Goal: Task Accomplishment & Management: Complete application form

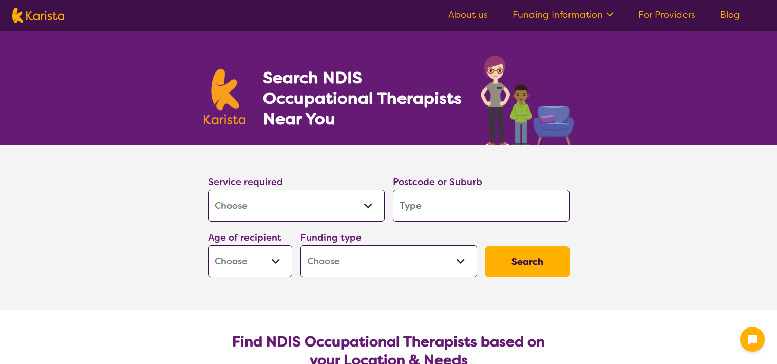
select select "[MEDICAL_DATA]"
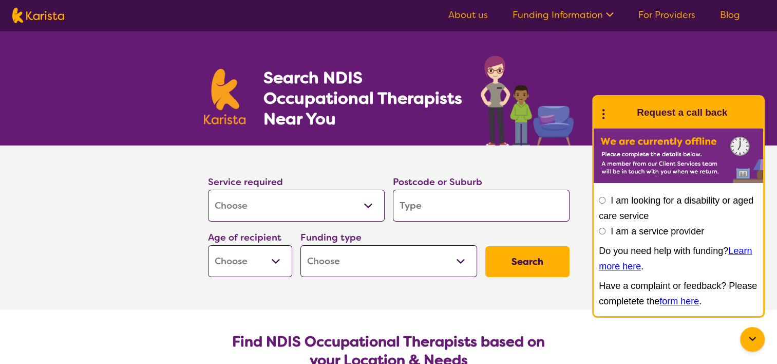
click at [434, 209] on input "search" at bounding box center [481, 206] width 177 height 32
type input "s"
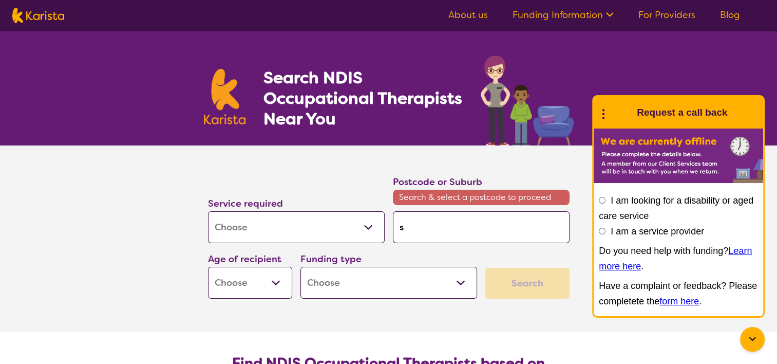
type input "so"
type input "sou"
type input "sout"
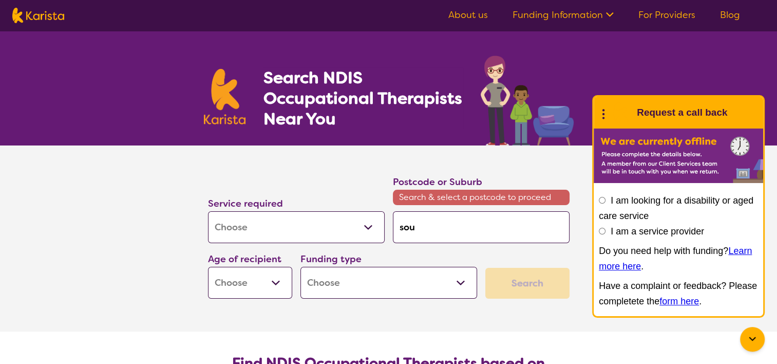
type input "sout"
type input "south"
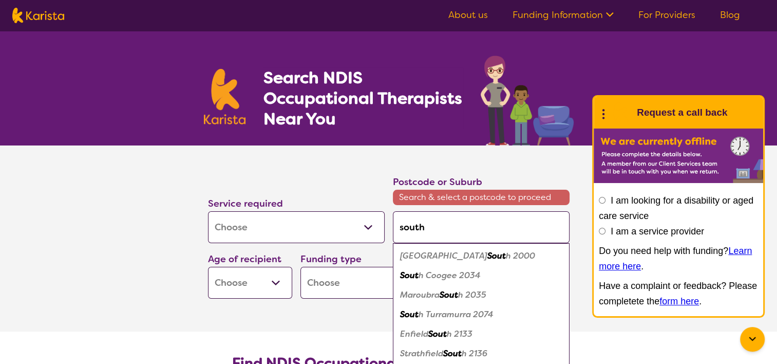
type input "southp"
type input "southpo"
type input "southpor"
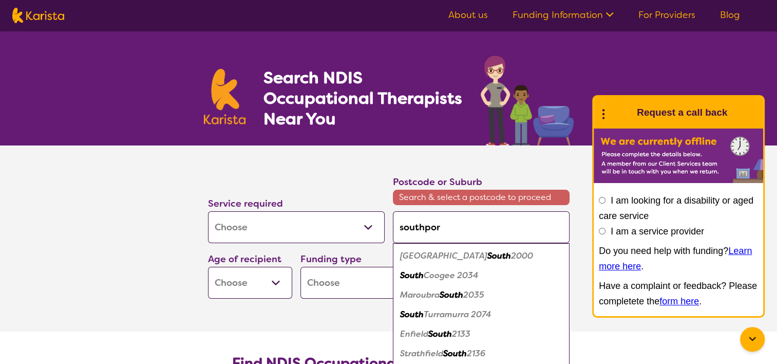
type input "southpor"
type input "southport"
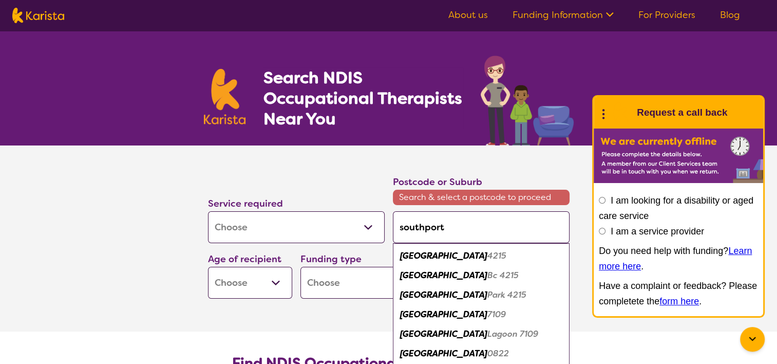
click at [421, 255] on em "Southport" at bounding box center [443, 255] width 87 height 11
type input "4215"
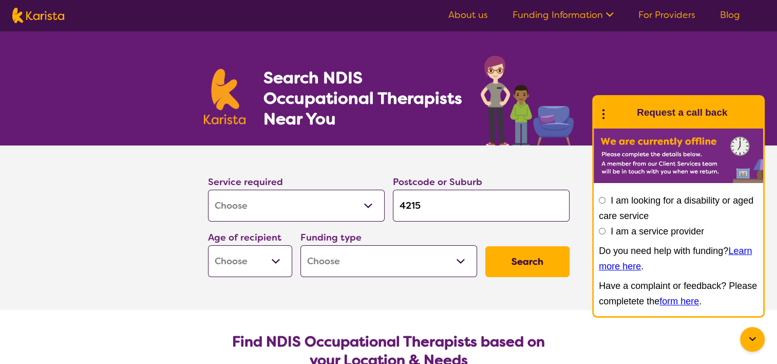
click at [275, 261] on select "Early Childhood - 0 to 9 Child - 10 to 11 Adolescent - 12 to 17 Adult - 18 to 6…" at bounding box center [250, 261] width 84 height 32
select select "AG"
click at [208, 245] on select "Early Childhood - 0 to 9 Child - 10 to 11 Adolescent - 12 to 17 Adult - 18 to 6…" at bounding box center [250, 261] width 84 height 32
select select "AG"
click at [460, 260] on select "Home Care Package (HCP) National Disability Insurance Scheme (NDIS) I don't know" at bounding box center [389, 261] width 177 height 32
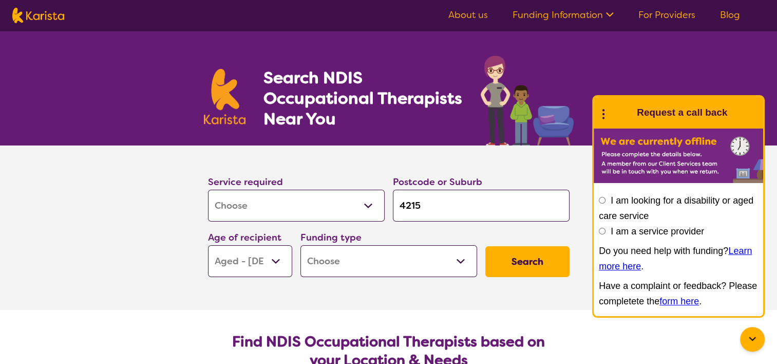
select select "HCP"
click at [301, 245] on select "Home Care Package (HCP) National Disability Insurance Scheme (NDIS) I don't know" at bounding box center [389, 261] width 177 height 32
select select "HCP"
click at [555, 258] on button "Search" at bounding box center [527, 261] width 84 height 31
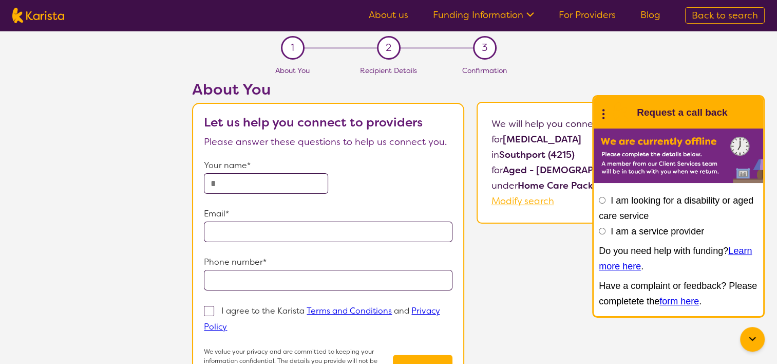
click at [292, 180] on input "text" at bounding box center [266, 183] width 124 height 21
type input "******"
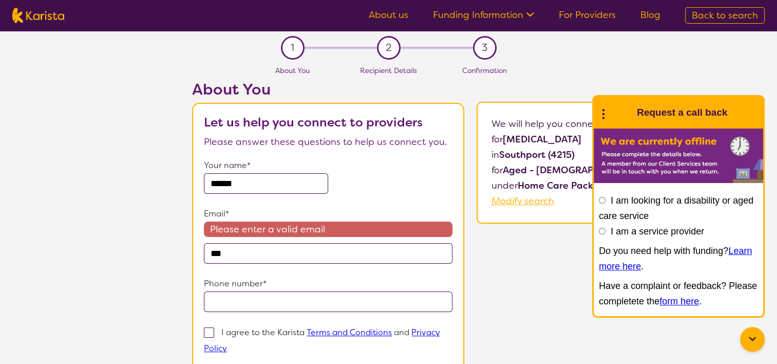
type input "**********"
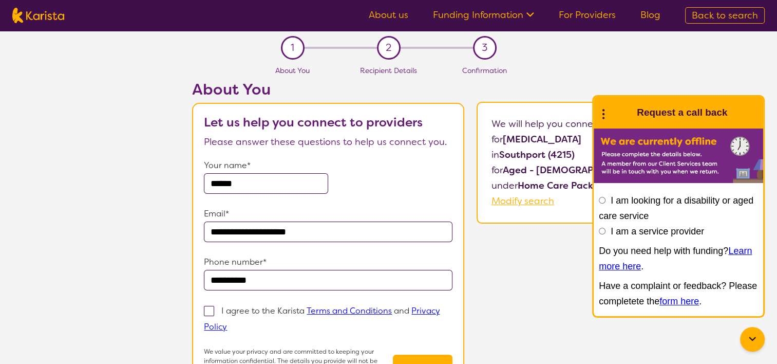
click at [212, 310] on span at bounding box center [209, 311] width 10 height 10
click at [227, 323] on input "I agree to the Karista Terms and Conditions and Privacy Policy" at bounding box center [230, 326] width 7 height 7
checkbox input "true"
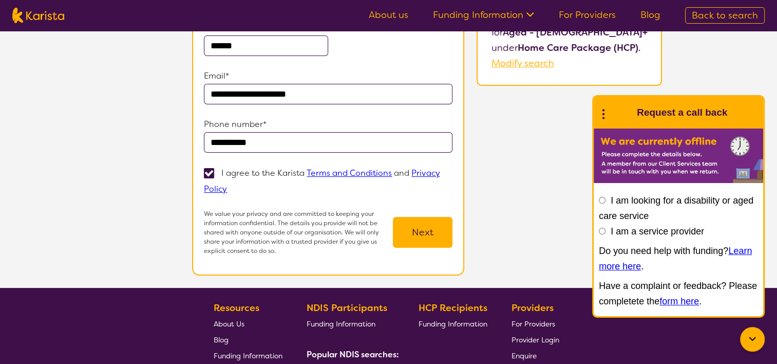
scroll to position [154, 0]
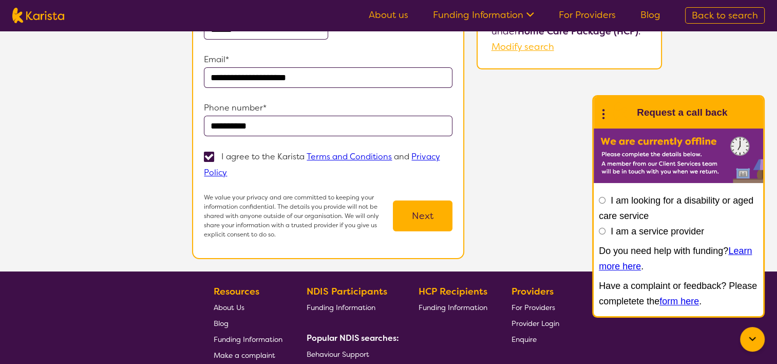
click at [425, 211] on button "Next" at bounding box center [423, 215] width 60 height 31
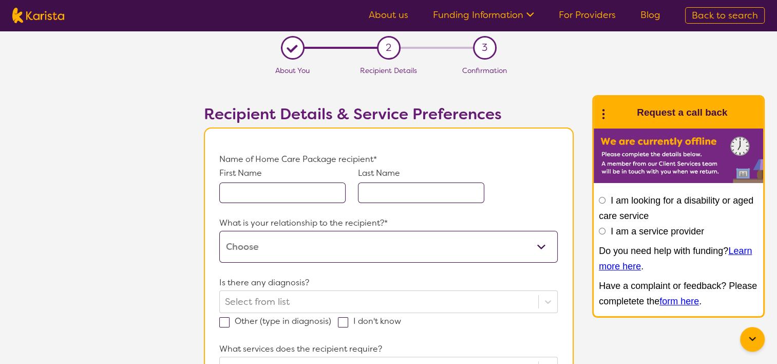
click at [257, 194] on input "text" at bounding box center [282, 192] width 126 height 21
type input "Rosario"
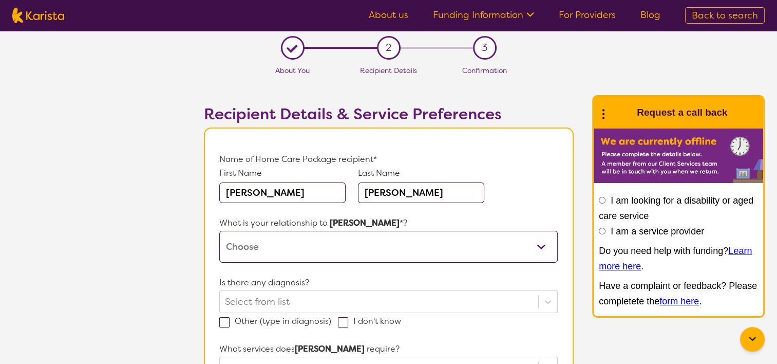
type input "Policaro"
click at [277, 249] on select "This request is for myself I am their parent I am their child I am their spouse…" at bounding box center [388, 247] width 338 height 32
select select "I am their child"
click at [219, 231] on select "This request is for myself I am their parent I am their child I am their spouse…" at bounding box center [388, 247] width 338 height 32
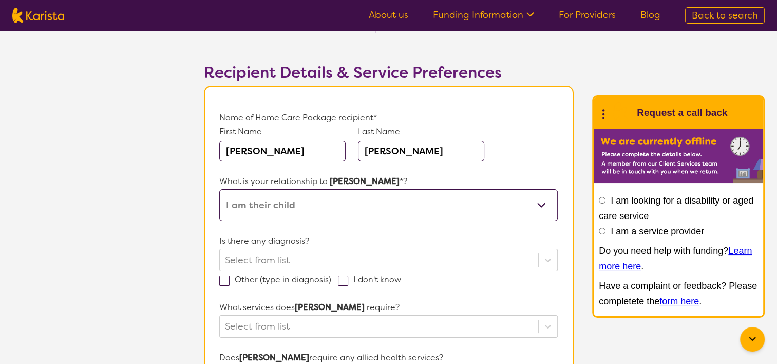
scroll to position [103, 0]
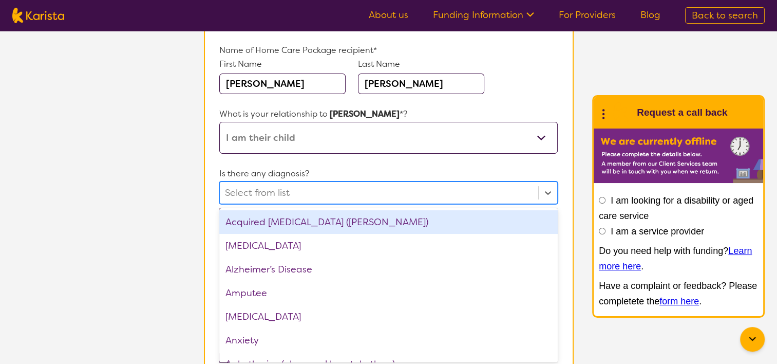
click at [299, 194] on div at bounding box center [379, 192] width 308 height 17
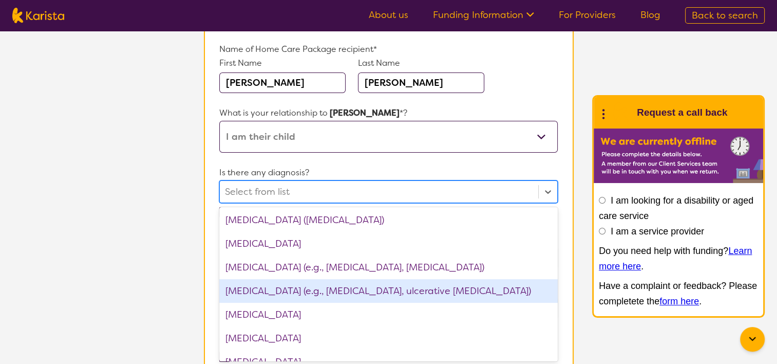
scroll to position [800, 0]
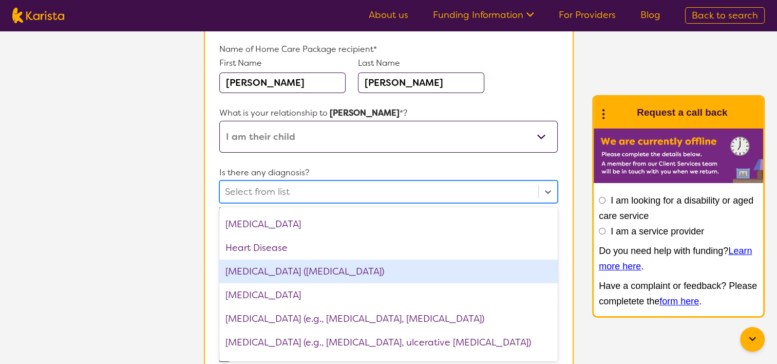
click at [401, 268] on div "Hypertension (high blood pressure)" at bounding box center [388, 271] width 338 height 24
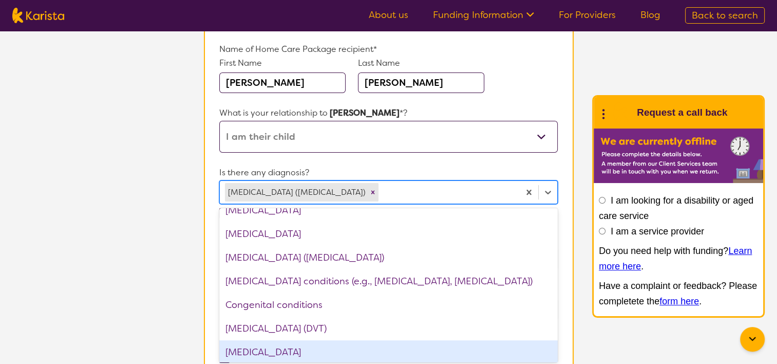
scroll to position [389, 0]
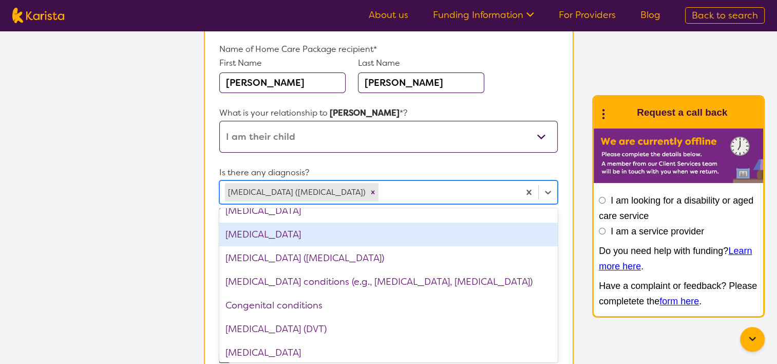
click at [306, 236] on div "Chronic kidney disease" at bounding box center [388, 234] width 338 height 24
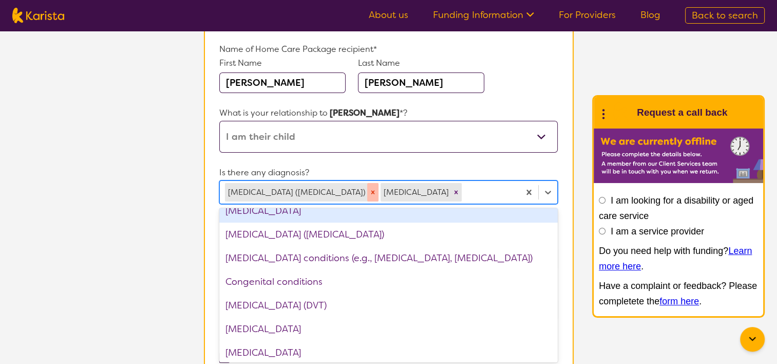
click at [369, 189] on icon "Remove Hypertension (high blood pressure)" at bounding box center [372, 192] width 7 height 7
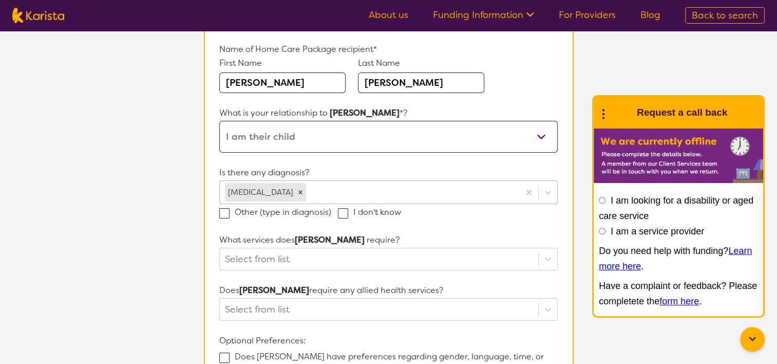
click at [107, 267] on section "L About You 2 Recipient Details 3 Confirmation Recipient Details & Service Pref…" at bounding box center [388, 229] width 777 height 617
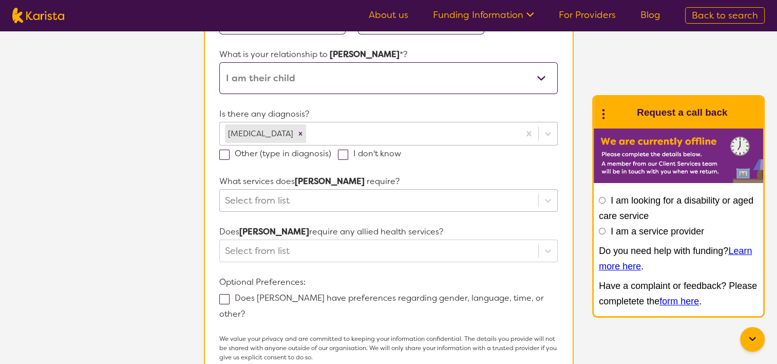
click at [273, 212] on div "Select from list" at bounding box center [388, 200] width 338 height 23
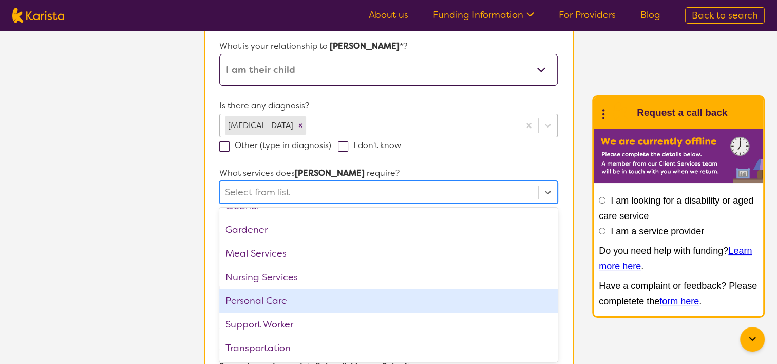
scroll to position [0, 0]
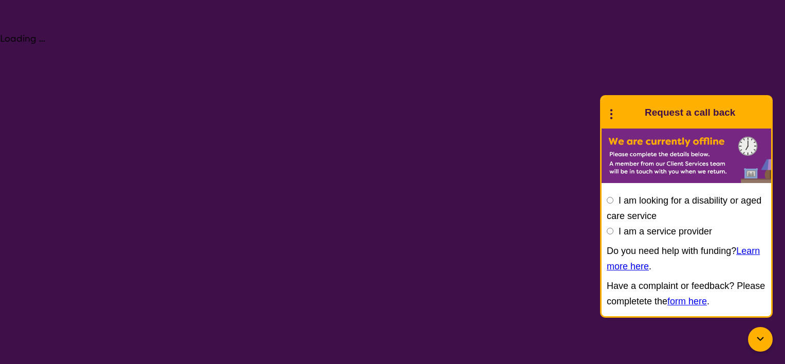
select select "[MEDICAL_DATA]"
select select "AG"
select select "HCP"
select select "[MEDICAL_DATA]"
select select "AG"
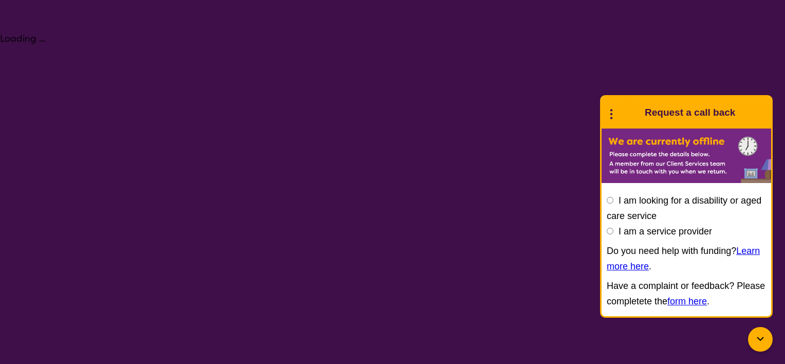
select select "HCP"
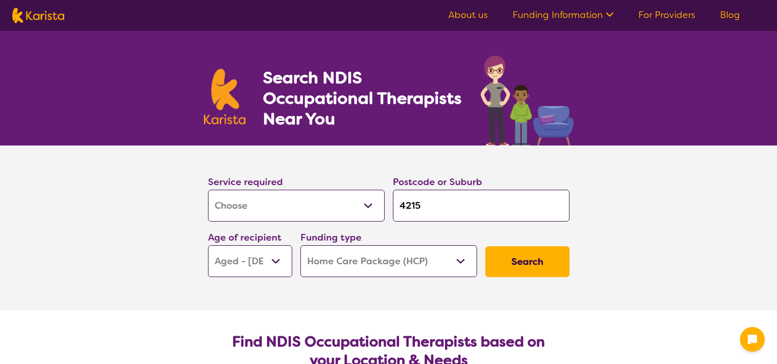
select select "[MEDICAL_DATA]"
select select "AG"
select select "HCP"
select select "[MEDICAL_DATA]"
select select "AG"
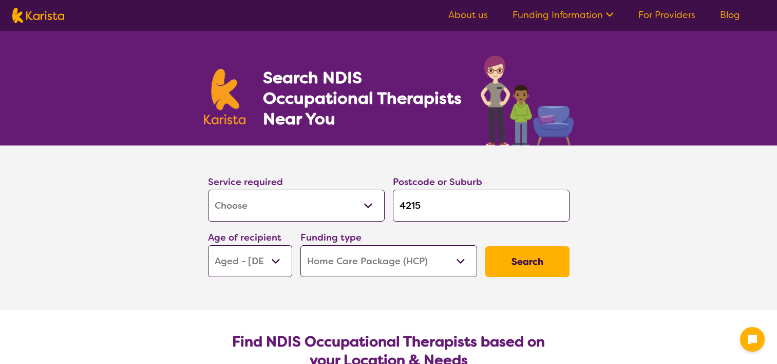
select select "HCP"
